Goal: Check status

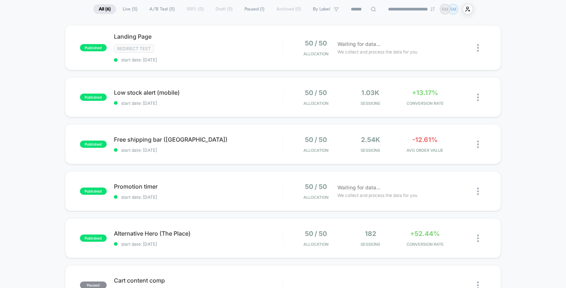
scroll to position [54, 0]
click at [268, 242] on span "start date: [DATE]" at bounding box center [198, 244] width 169 height 5
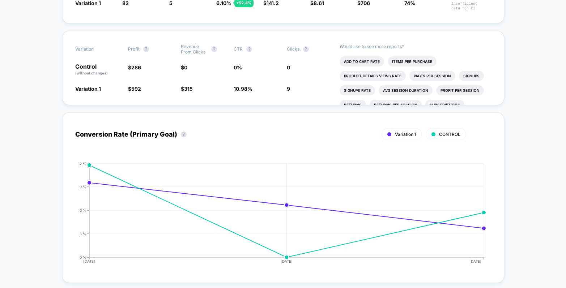
scroll to position [91, 0]
